Goal: Information Seeking & Learning: Learn about a topic

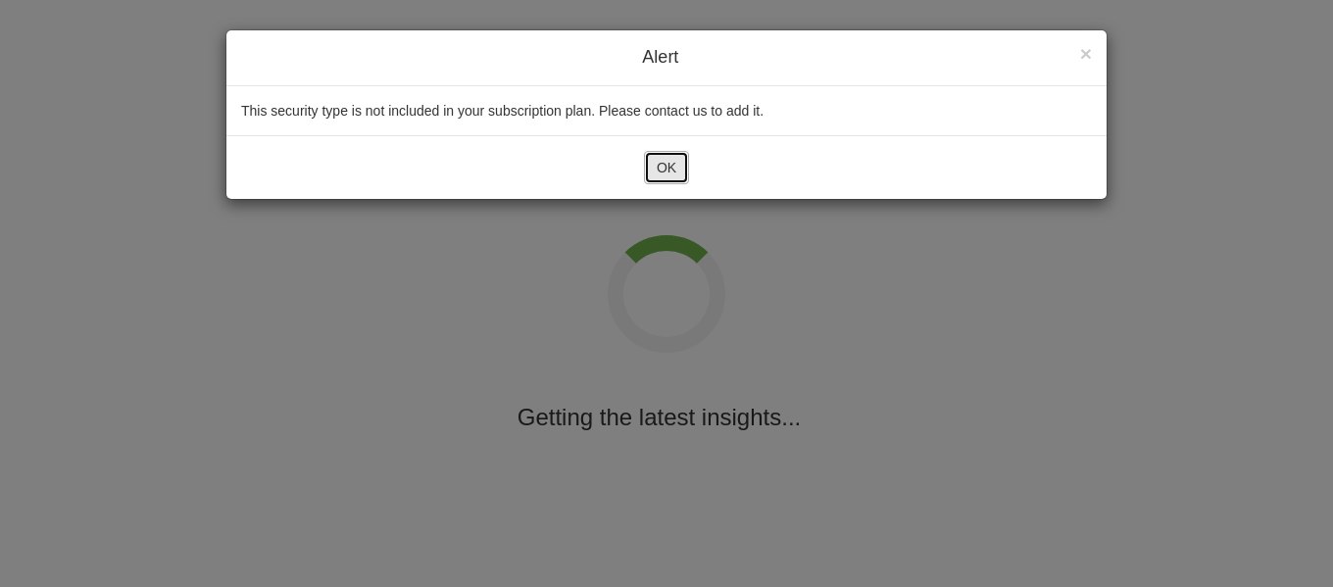
click at [672, 174] on button "OK" at bounding box center [666, 167] width 45 height 33
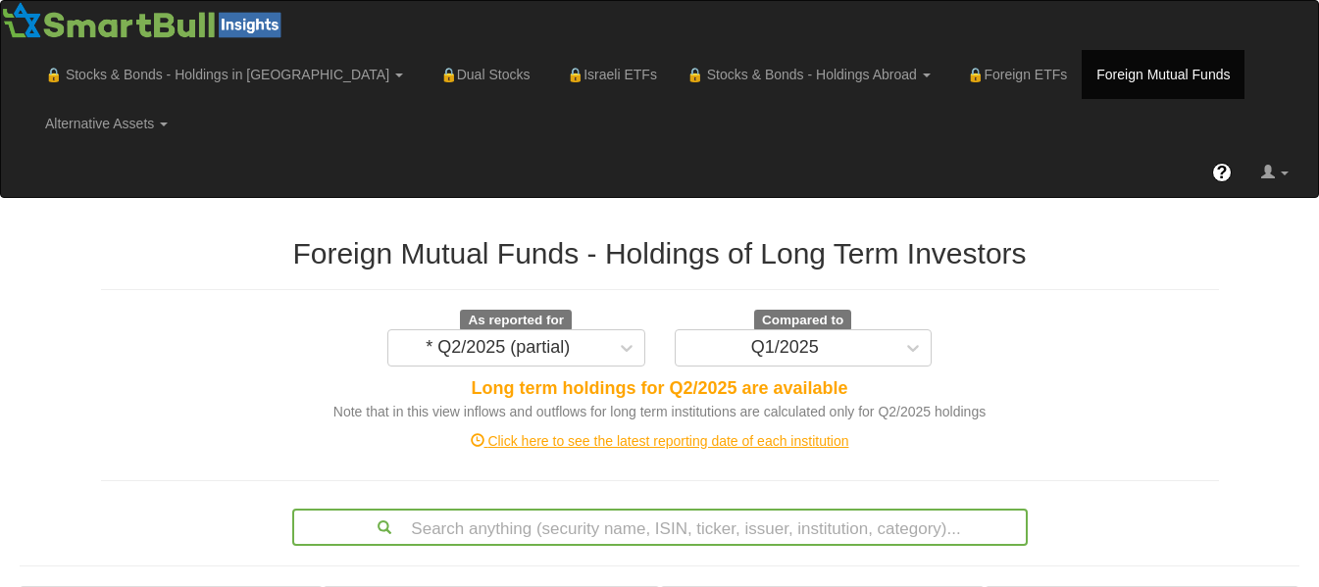
scroll to position [514, 0]
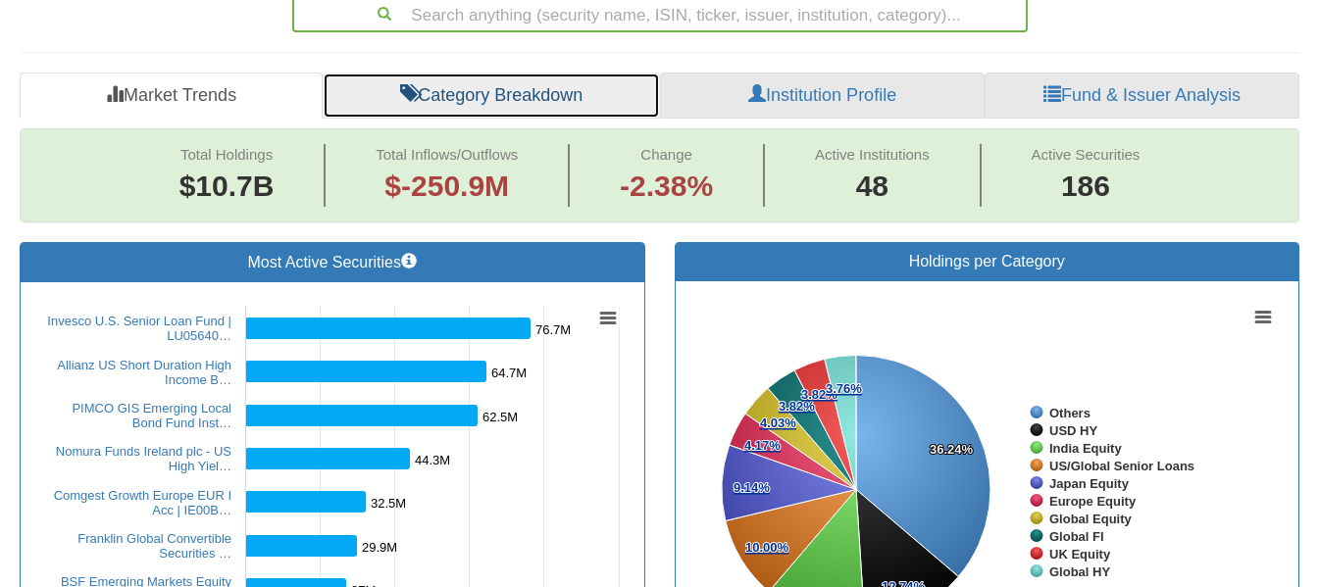
click at [561, 73] on link "Category Breakdown" at bounding box center [491, 96] width 337 height 47
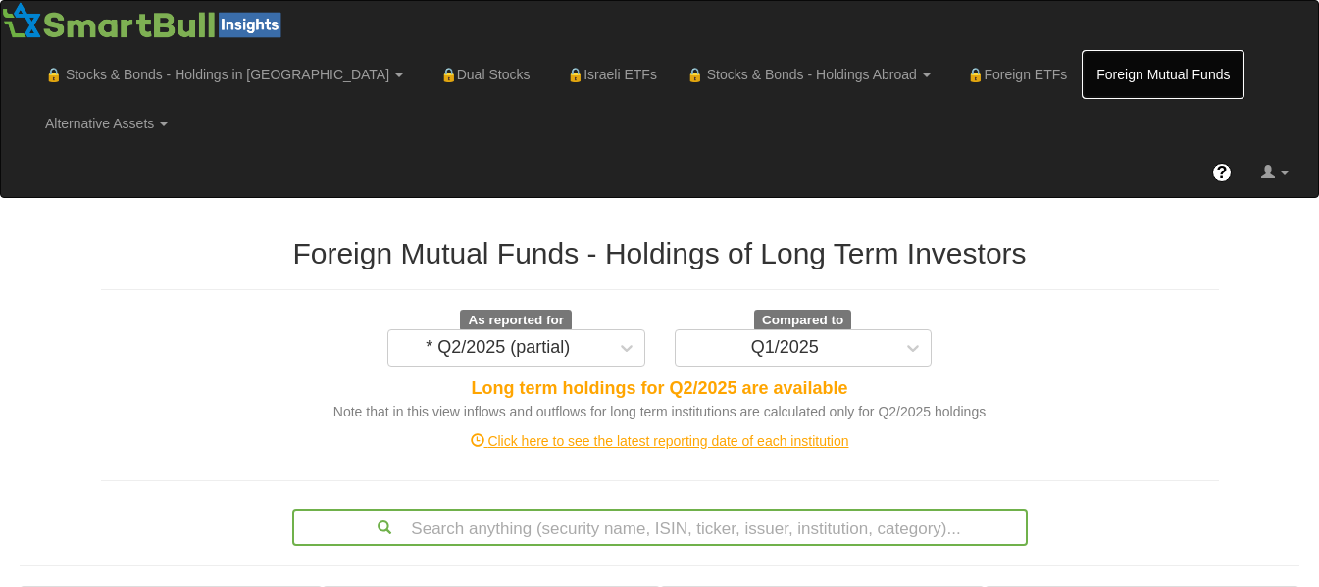
click at [1081, 65] on link "Foreign Mutual Funds" at bounding box center [1162, 74] width 163 height 49
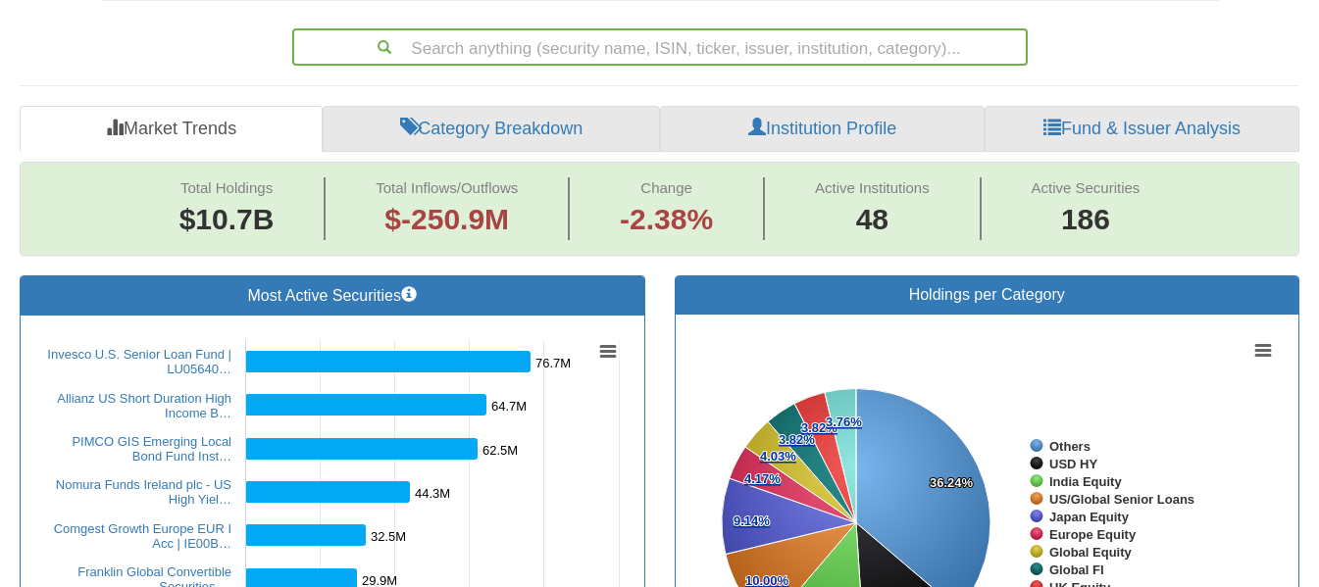
scroll to position [471, 0]
